Goal: Transaction & Acquisition: Purchase product/service

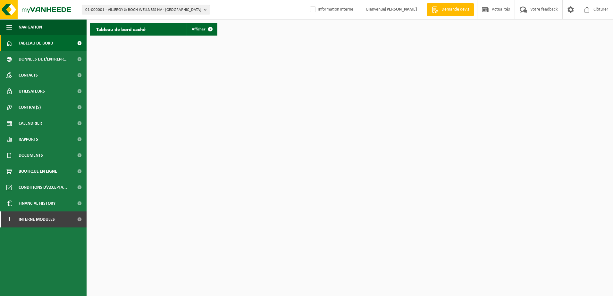
click at [113, 9] on span "01-000001 - VILLEROY & BOCH WELLNESS NV - ROESELARE" at bounding box center [143, 10] width 116 height 10
paste input "01-074309"
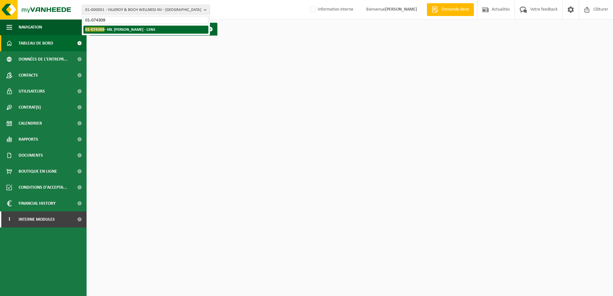
type input "01-074309"
click at [107, 31] on strong "01-074309 - SRL OLIVIER BROUSMICHE - LENS" at bounding box center [120, 29] width 70 height 5
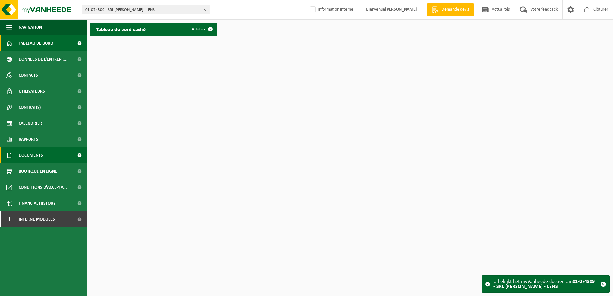
click at [41, 152] on span "Documents" at bounding box center [31, 156] width 24 height 16
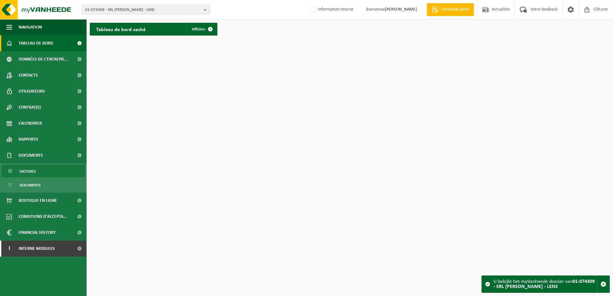
click at [37, 169] on link "Factures" at bounding box center [43, 171] width 83 height 12
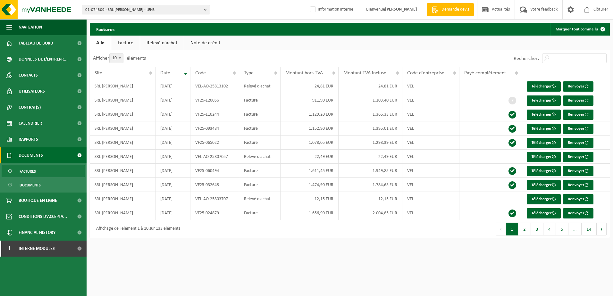
click at [156, 42] on link "Relevé d'achat" at bounding box center [162, 43] width 44 height 15
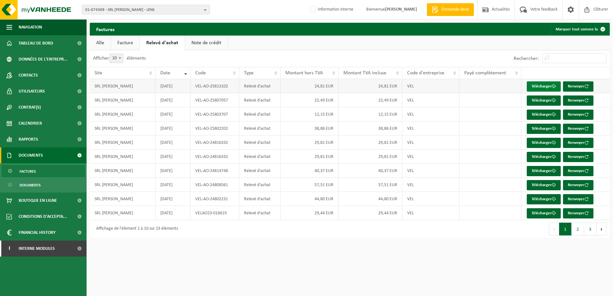
click at [542, 87] on link "Télécharger" at bounding box center [544, 86] width 34 height 10
click at [141, 8] on span "01-074309 - SRL OLIVIER BROUSMICHE - LENS" at bounding box center [143, 10] width 116 height 10
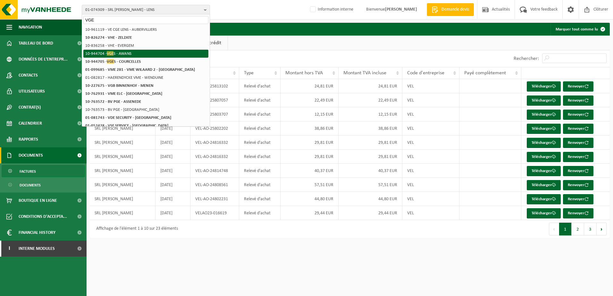
type input "VGE"
click at [142, 56] on li "10-944704 - VGE S - AWANS" at bounding box center [145, 54] width 125 height 8
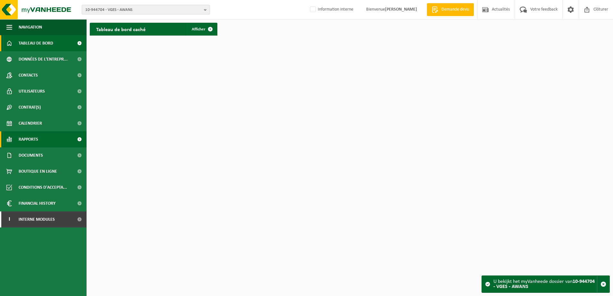
click at [32, 140] on span "Rapports" at bounding box center [29, 140] width 20 height 16
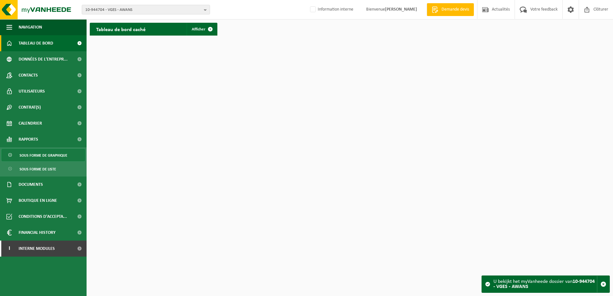
click at [32, 154] on span "Sous forme de graphique" at bounding box center [44, 155] width 48 height 12
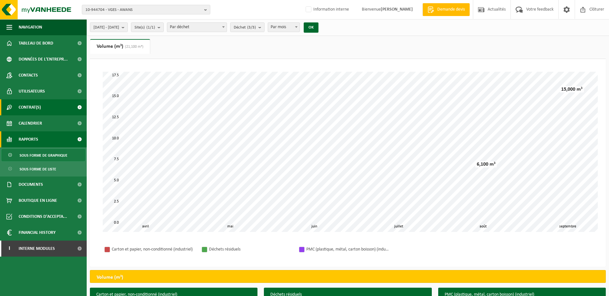
click at [40, 105] on span "Contrat(s)" at bounding box center [30, 107] width 22 height 16
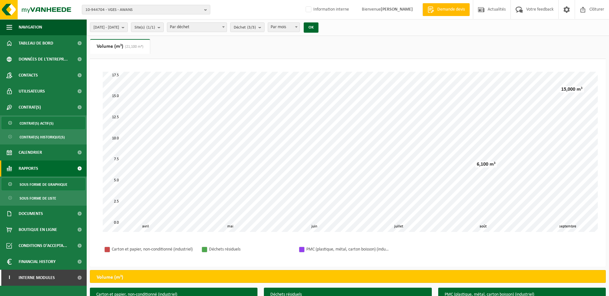
click at [37, 124] on span "Contrat(s) actif(s)" at bounding box center [37, 123] width 34 height 12
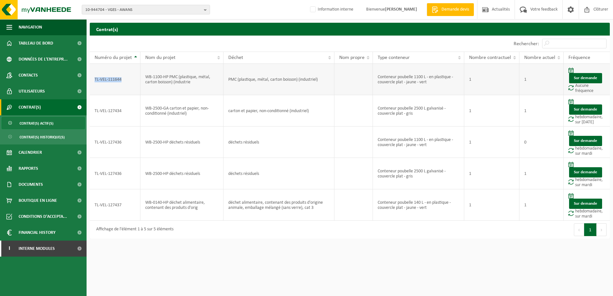
drag, startPoint x: 94, startPoint y: 79, endPoint x: 124, endPoint y: 80, distance: 29.2
click at [124, 80] on td "TL-VEL-111644" at bounding box center [115, 79] width 51 height 31
copy td "TL-VEL-111644"
click at [41, 203] on span "Boutique en ligne" at bounding box center [38, 201] width 38 height 16
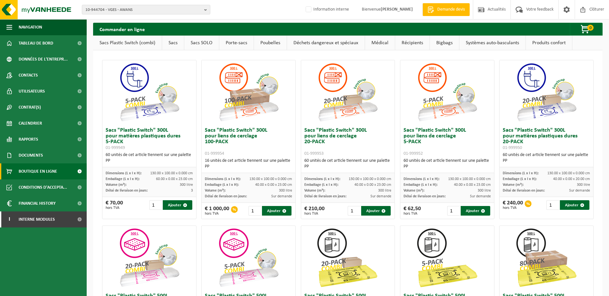
click at [239, 42] on link "Porte-sacs" at bounding box center [236, 43] width 34 height 15
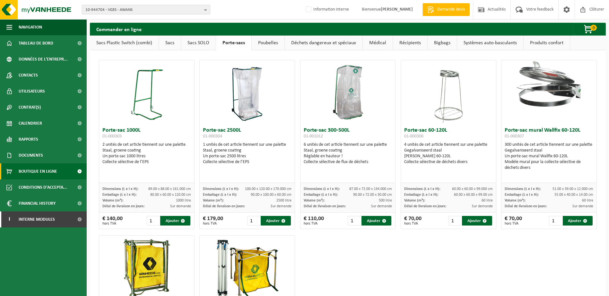
click at [337, 104] on img at bounding box center [347, 92] width 64 height 64
click at [107, 41] on link "Sacs Plastic Switch (combi)" at bounding box center [124, 43] width 69 height 15
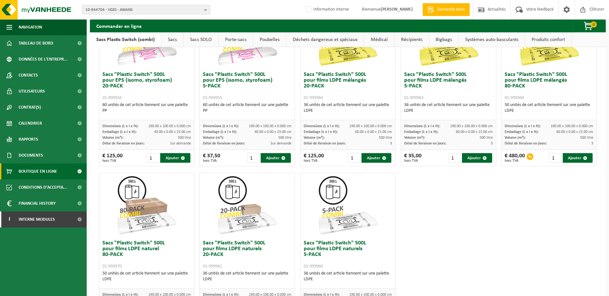
scroll to position [279, 0]
